Goal: Find specific page/section: Find specific page/section

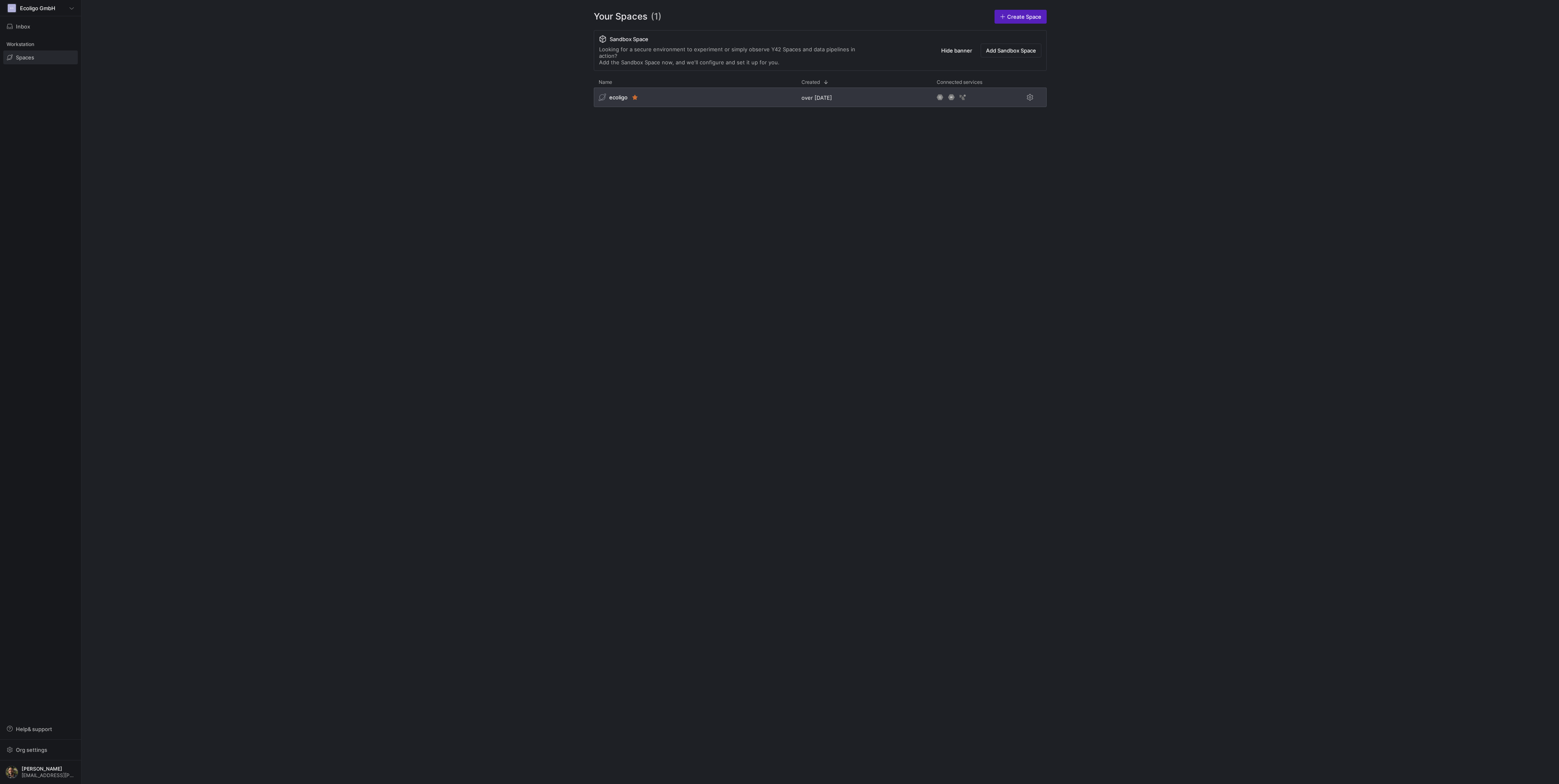
click at [688, 88] on div "ecoligo" at bounding box center [695, 97] width 203 height 19
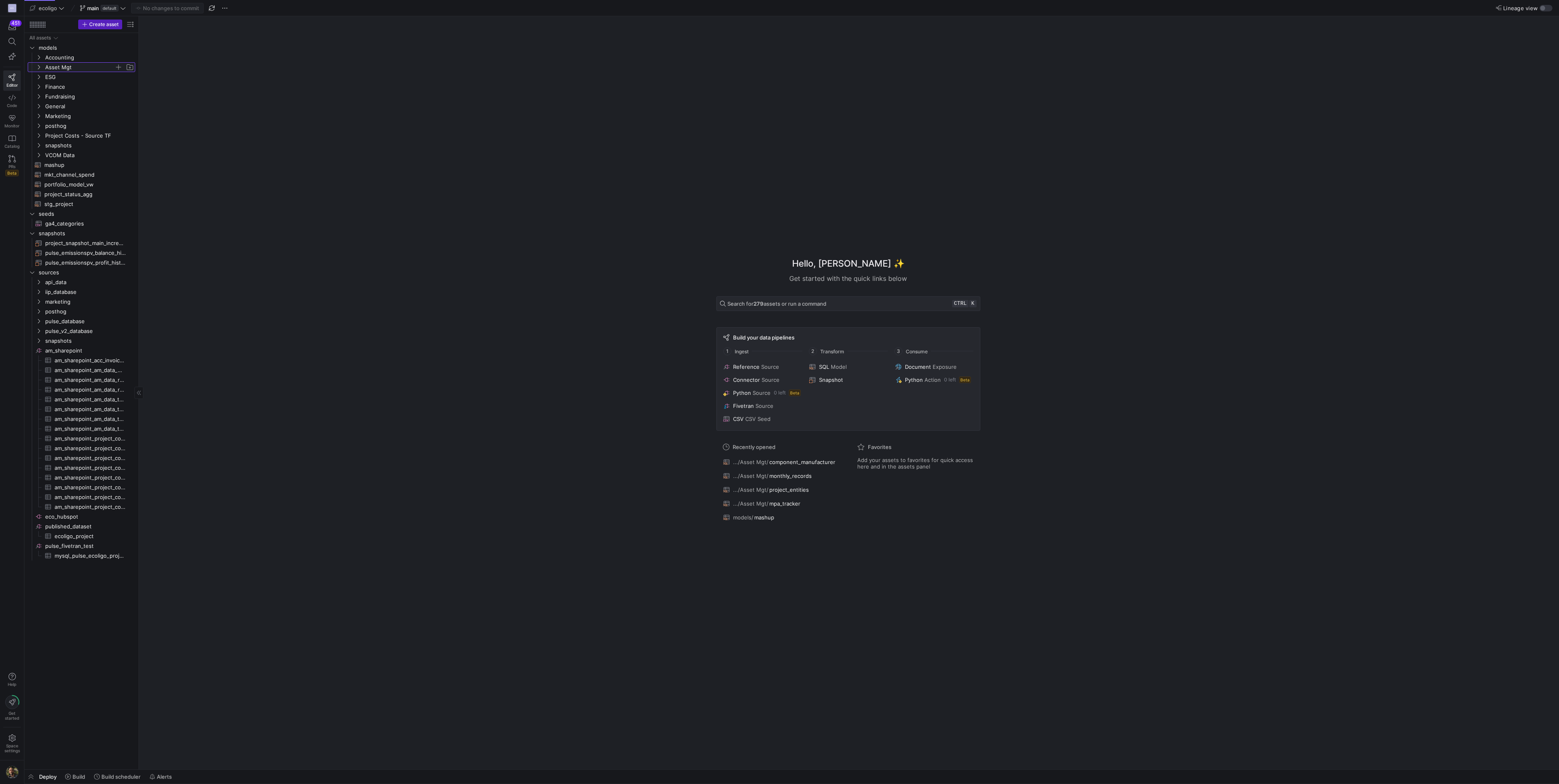
click at [41, 65] on icon "Press SPACE to select this row." at bounding box center [38, 67] width 5 height 5
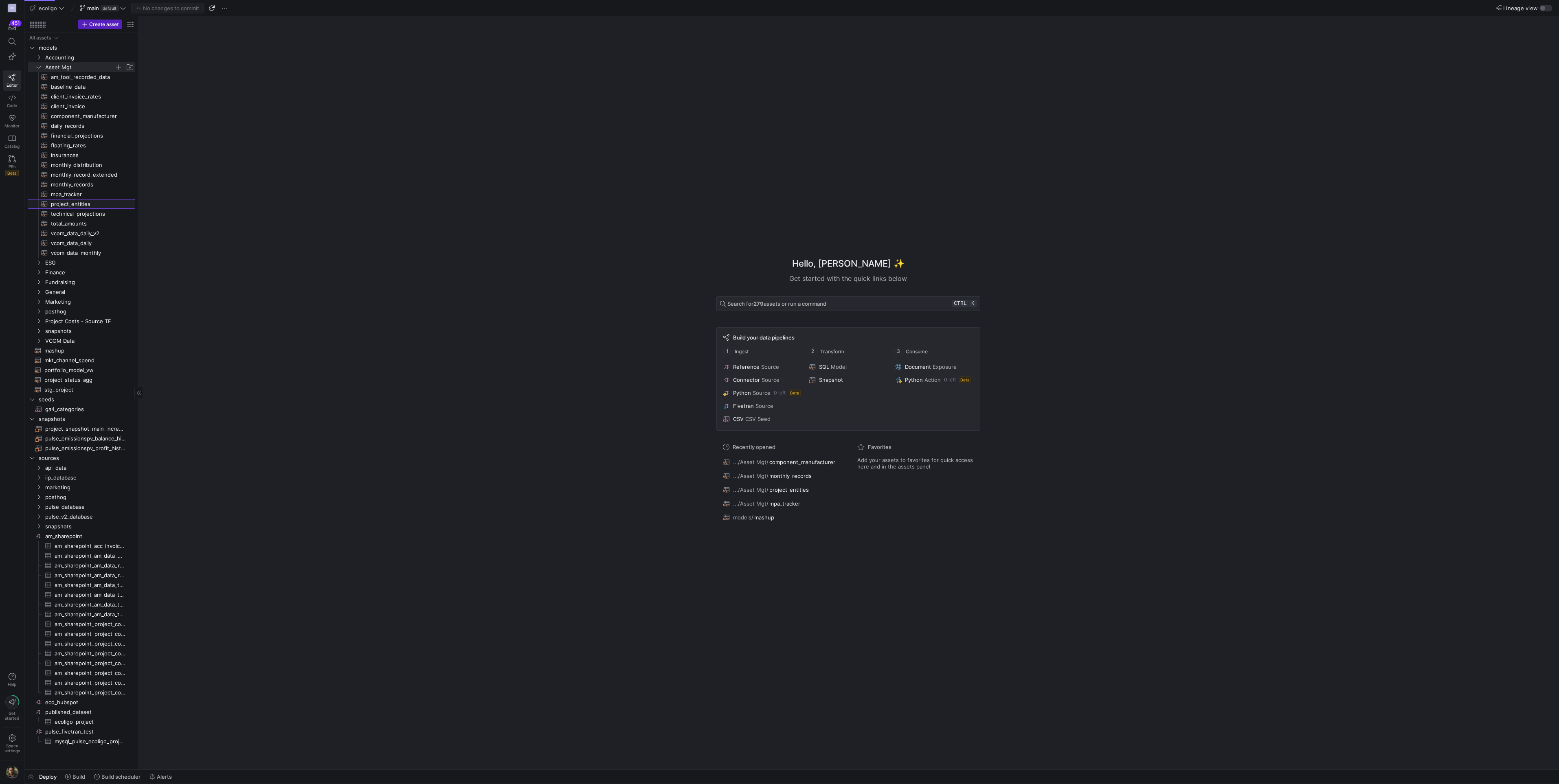
click at [68, 206] on span "project_entities​​​​​​​​​​" at bounding box center [88, 204] width 75 height 9
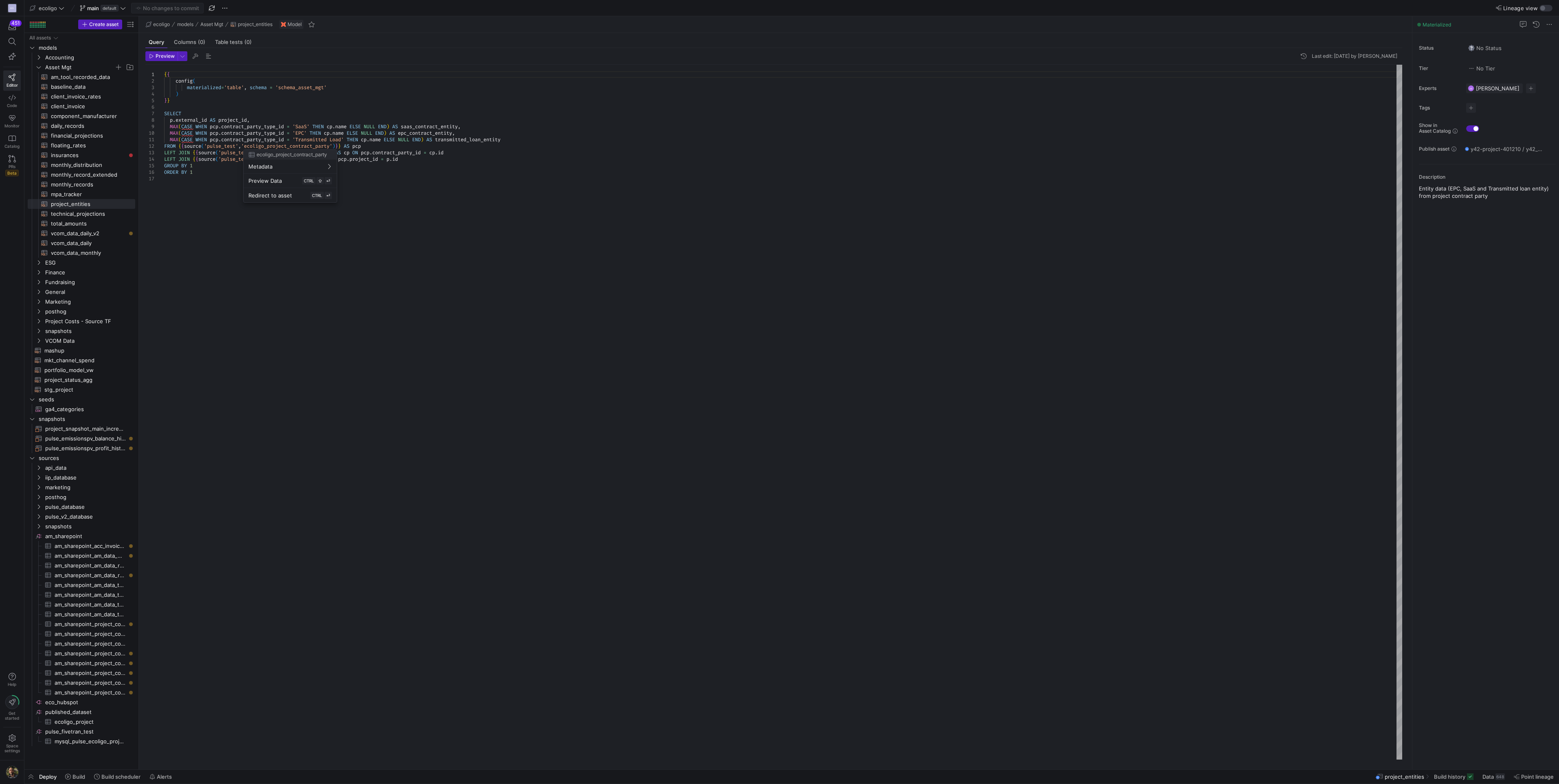
click at [381, 171] on div at bounding box center [780, 392] width 1559 height 784
